Goal: Task Accomplishment & Management: Manage account settings

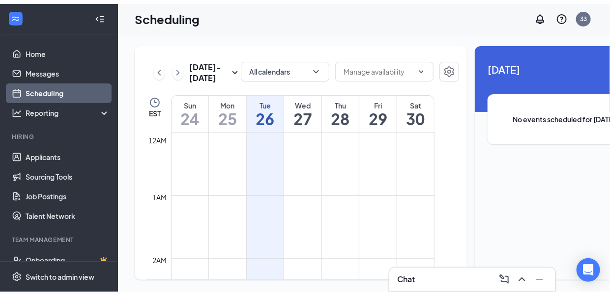
scroll to position [482, 0]
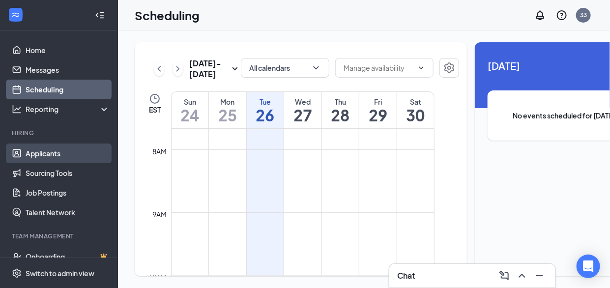
click at [52, 153] on link "Applicants" at bounding box center [68, 153] width 84 height 20
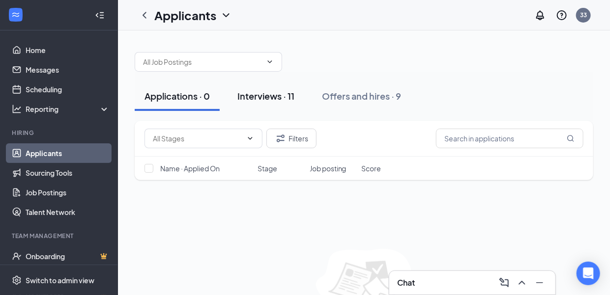
click at [270, 98] on div "Interviews · 11" at bounding box center [265, 96] width 57 height 12
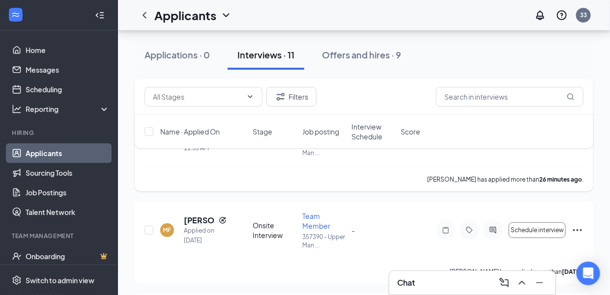
scroll to position [98, 0]
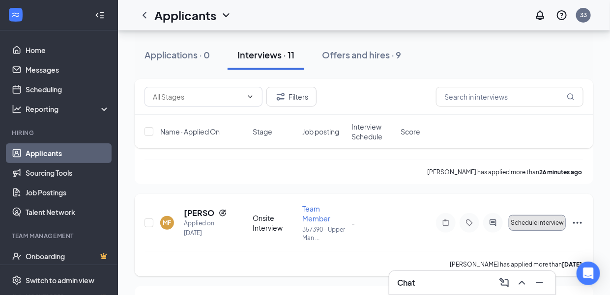
click at [522, 220] on span "Schedule interview" at bounding box center [536, 223] width 53 height 7
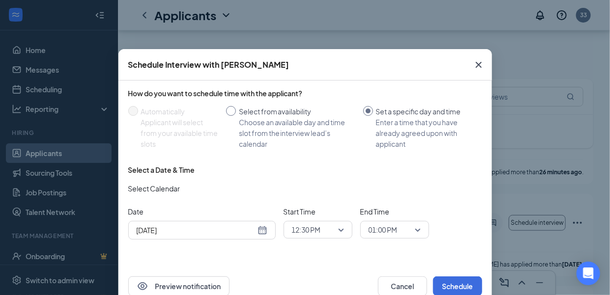
click at [229, 112] on input "Select from availability Choose an available day and time slot from the intervi…" at bounding box center [231, 111] width 10 height 10
radio input "true"
radio input "false"
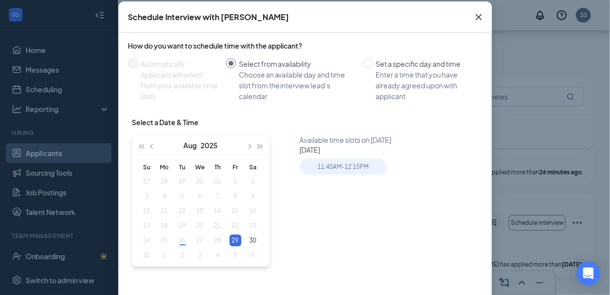
scroll to position [49, 0]
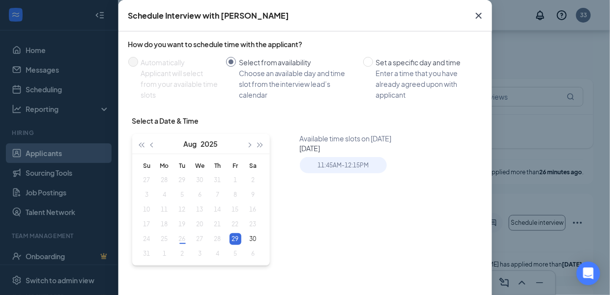
click at [233, 241] on div "29" at bounding box center [235, 239] width 12 height 12
type input "[DATE]"
click at [355, 169] on div "11:45AM - 12:15PM" at bounding box center [343, 165] width 87 height 16
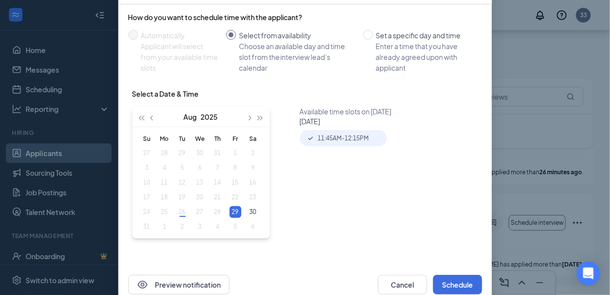
scroll to position [98, 0]
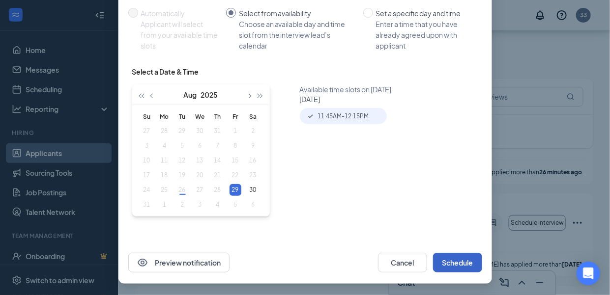
click at [454, 265] on button "Schedule" at bounding box center [457, 263] width 49 height 20
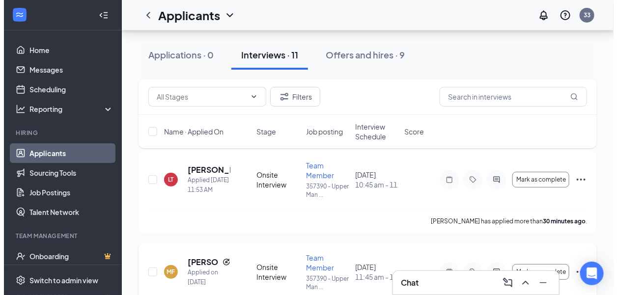
scroll to position [0, 0]
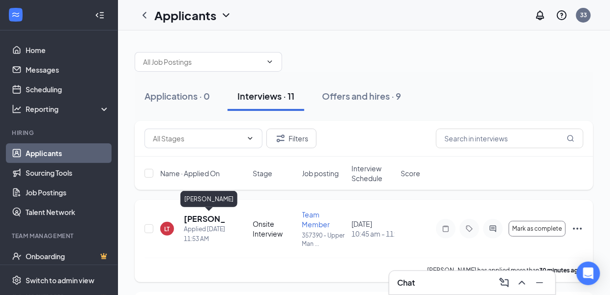
click at [207, 217] on h5 "[PERSON_NAME]" at bounding box center [205, 219] width 42 height 11
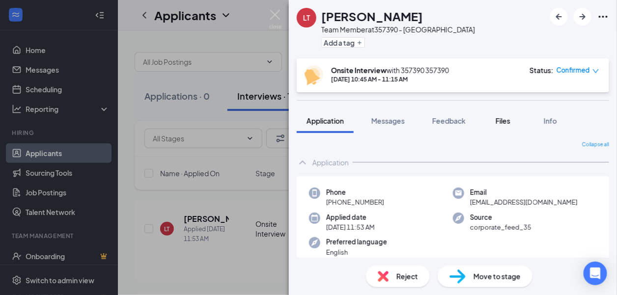
click at [509, 120] on span "Files" at bounding box center [503, 120] width 15 height 9
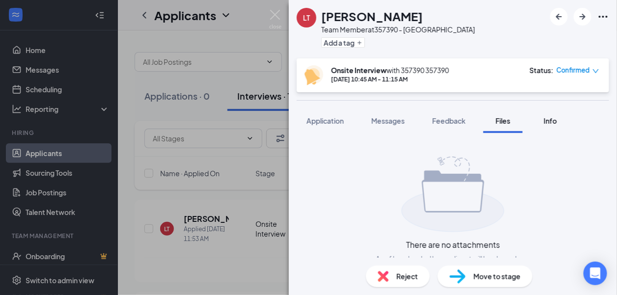
click at [549, 119] on span "Info" at bounding box center [550, 120] width 13 height 9
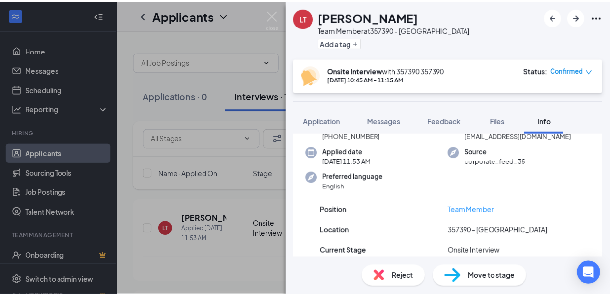
scroll to position [152, 0]
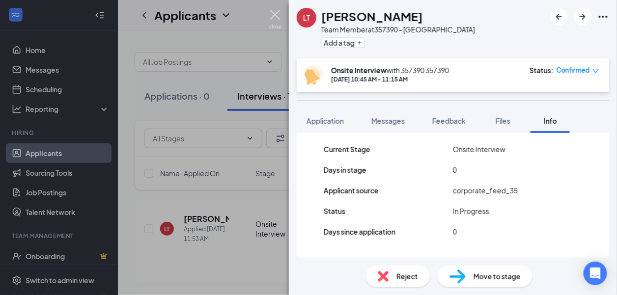
click at [277, 17] on img at bounding box center [275, 19] width 12 height 19
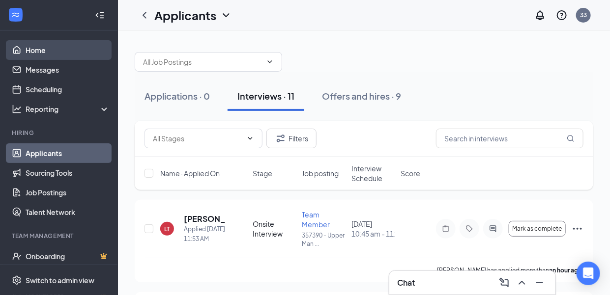
click at [53, 48] on link "Home" at bounding box center [68, 50] width 84 height 20
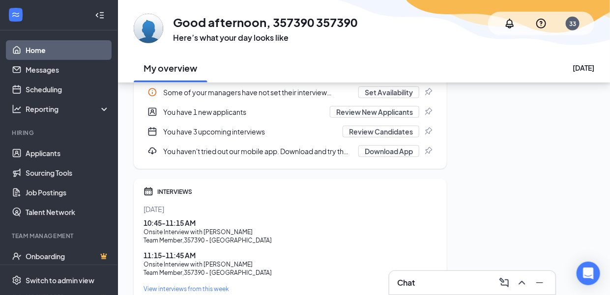
scroll to position [28, 0]
